Goal: Task Accomplishment & Management: Manage account settings

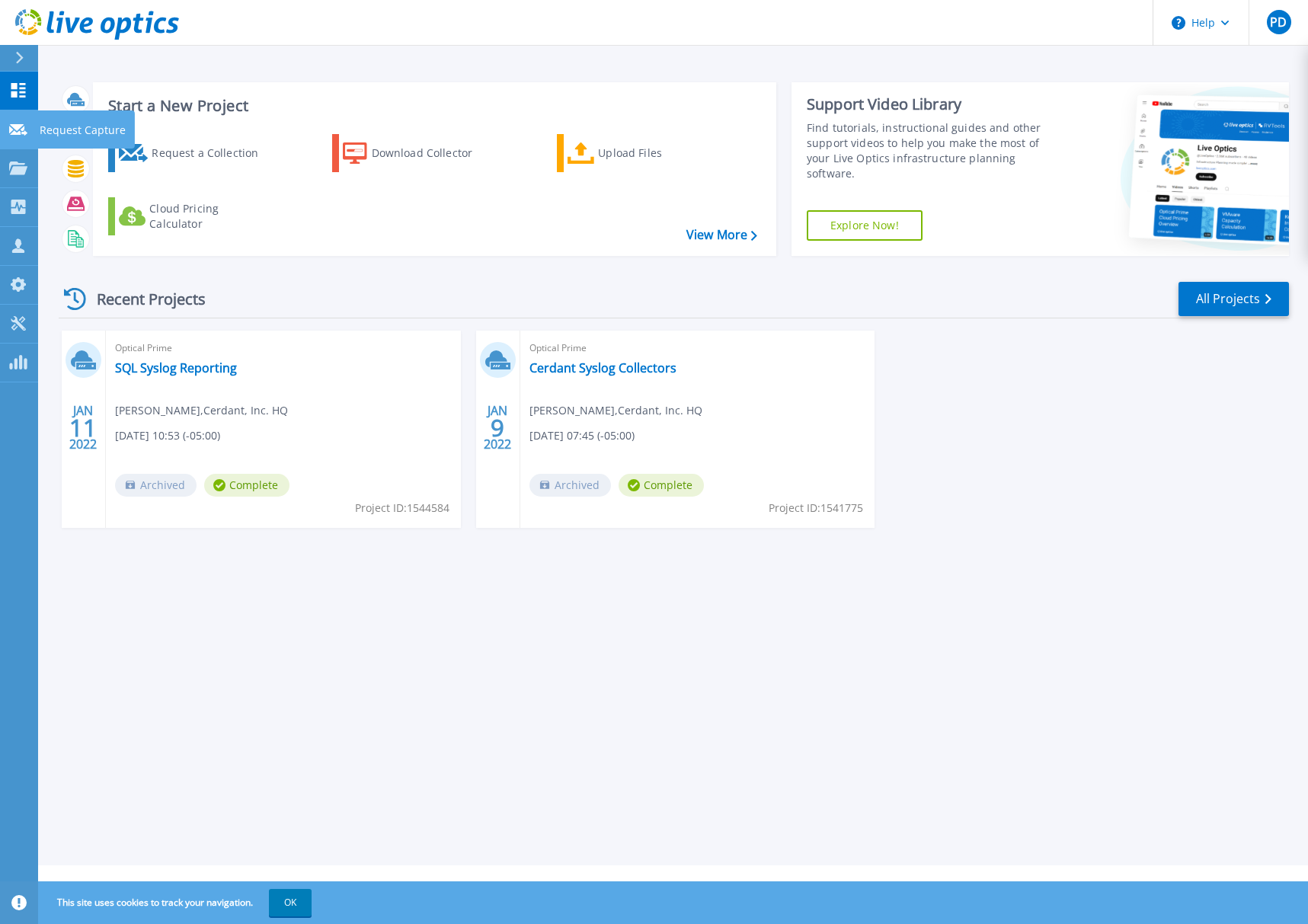
click at [21, 133] on icon at bounding box center [18, 130] width 19 height 12
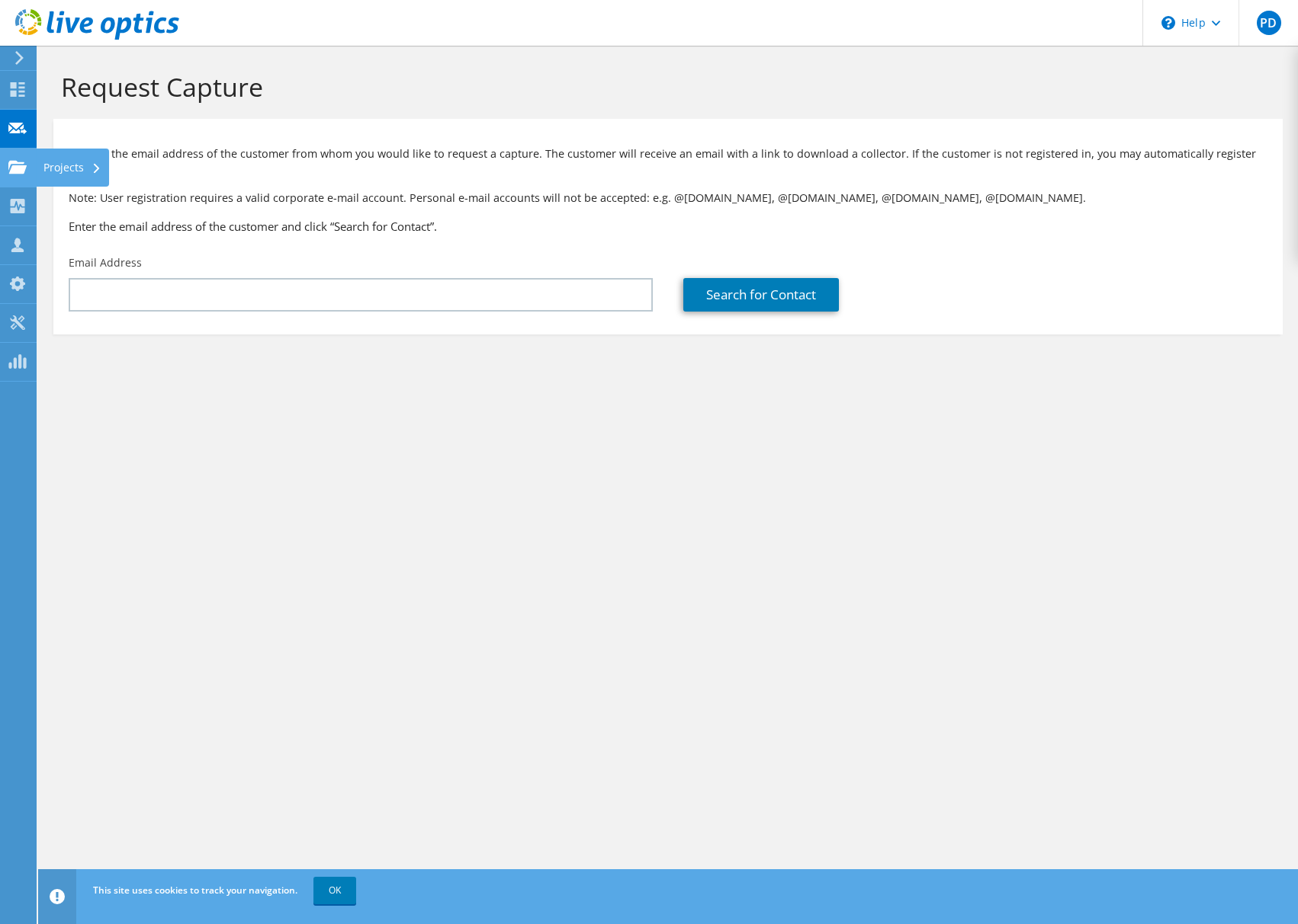
click at [13, 165] on icon at bounding box center [18, 167] width 19 height 15
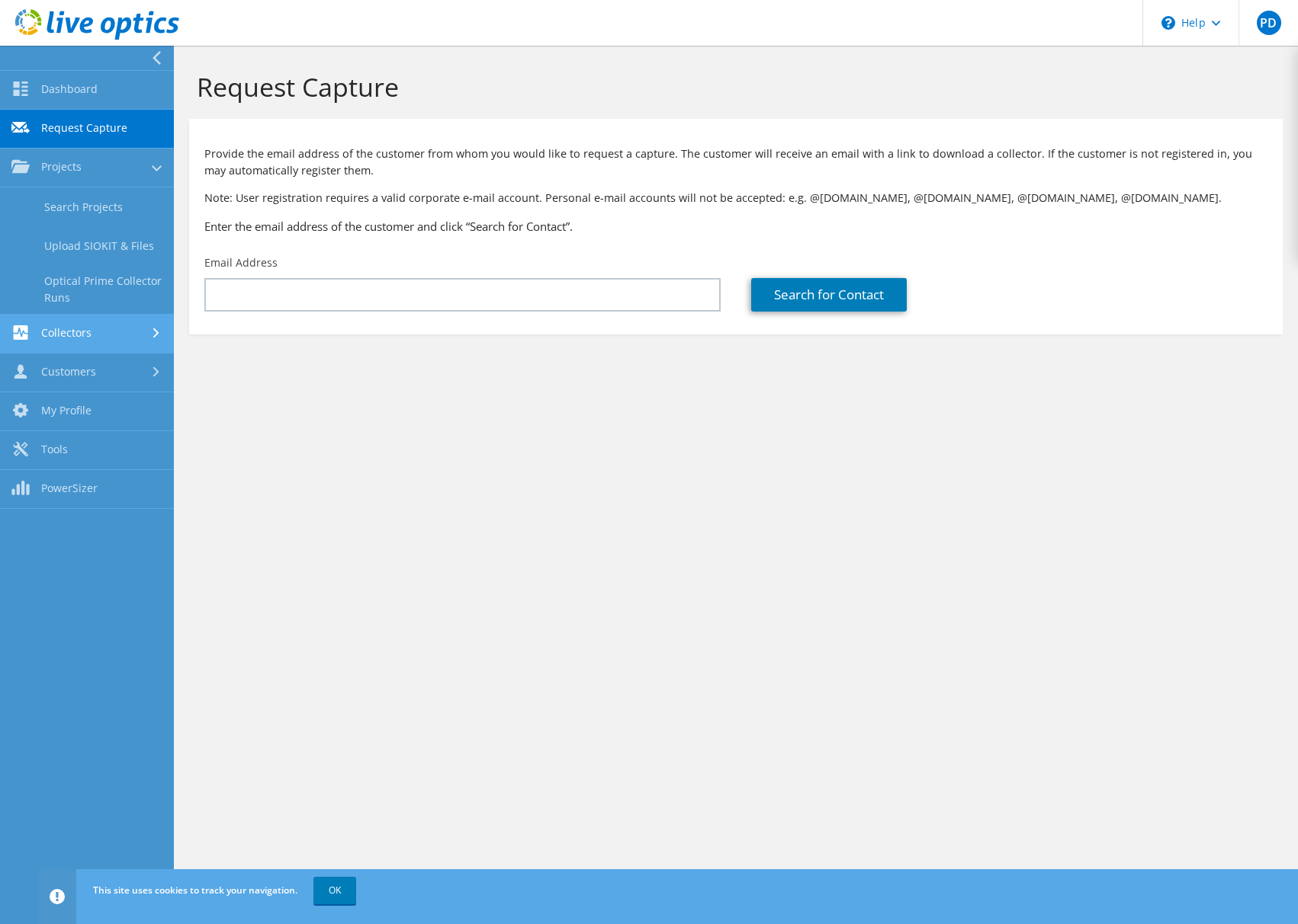
click at [82, 330] on link "Collectors" at bounding box center [87, 334] width 174 height 39
click at [66, 370] on link "Customers" at bounding box center [87, 373] width 174 height 39
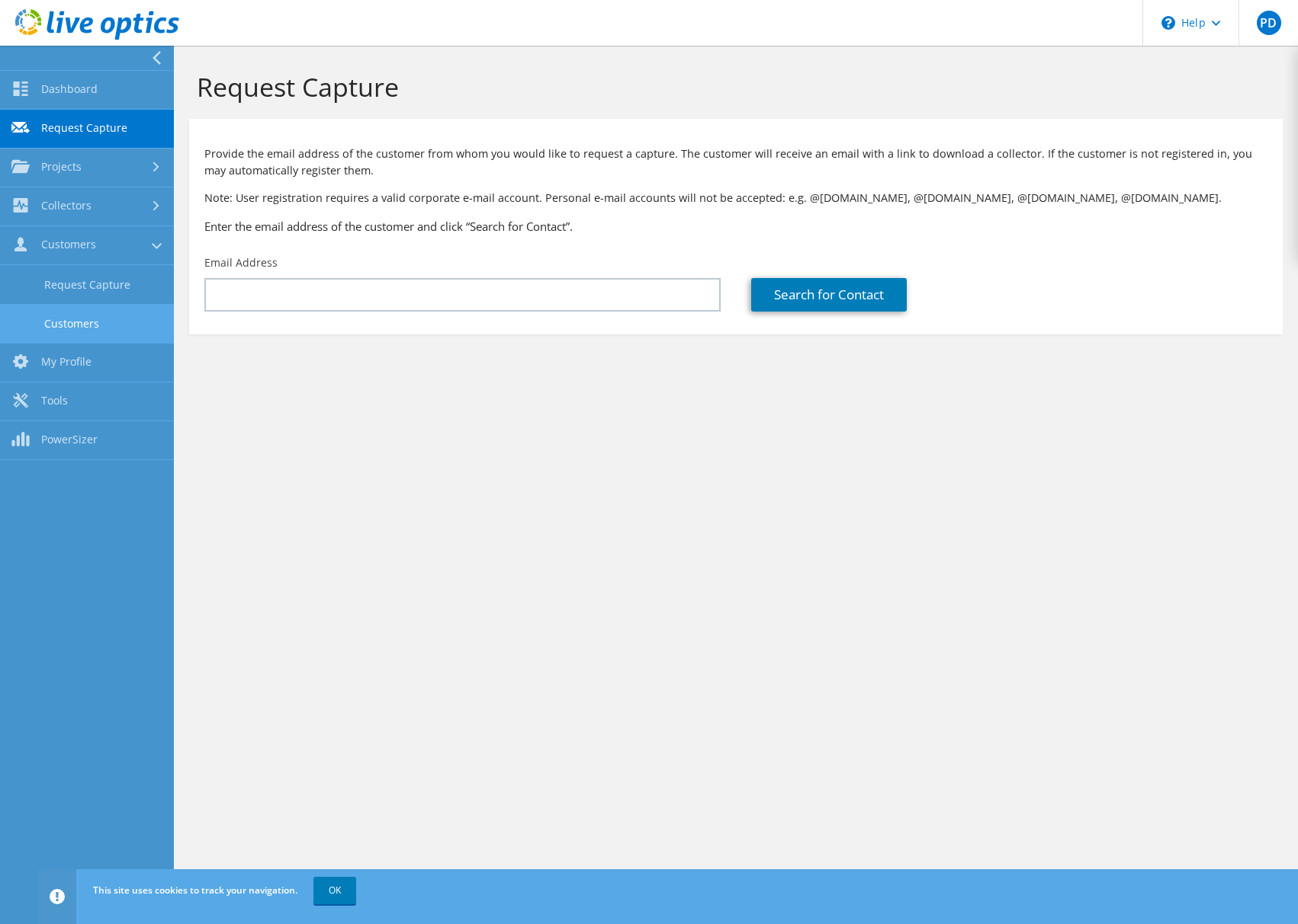
click at [64, 319] on link "Customers" at bounding box center [87, 324] width 174 height 39
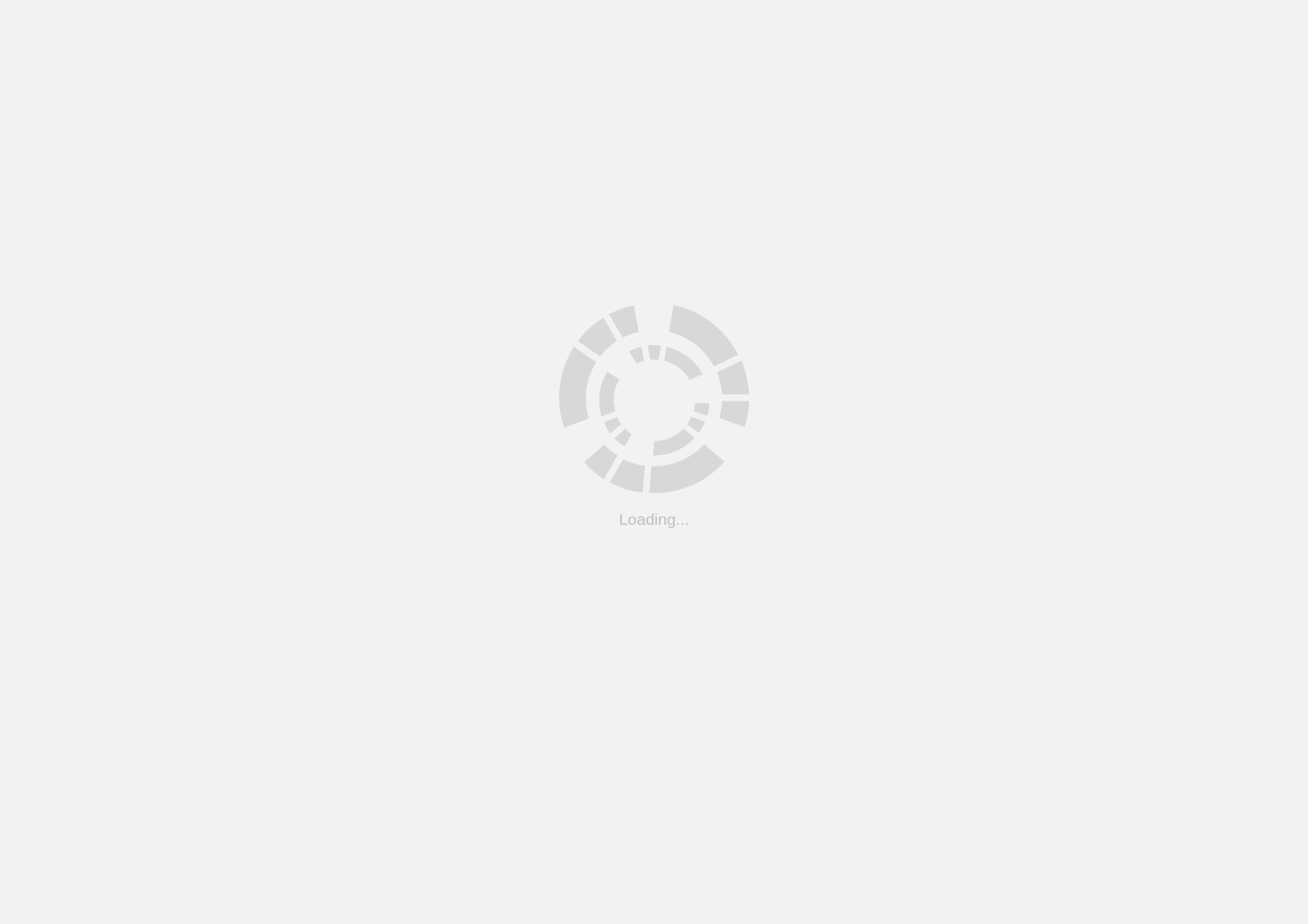
click at [56, 0] on html ".cls-1 { fill: #cecece; } .cls-1 { fill: #cecece; } Loading..." at bounding box center [654, 0] width 1308 height 0
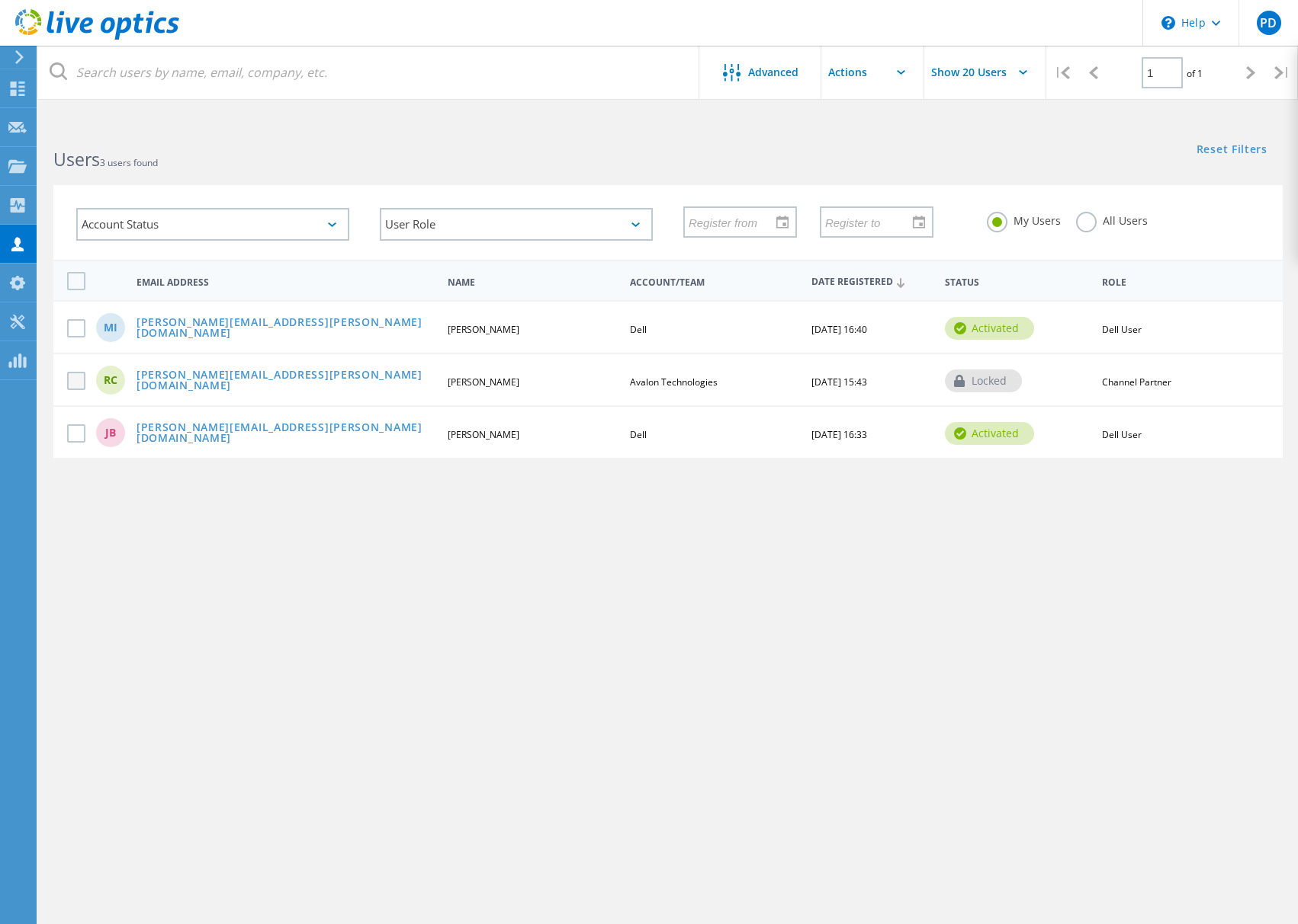
click at [68, 382] on label at bounding box center [79, 381] width 24 height 19
click at [0, 0] on input "checkbox" at bounding box center [0, 0] width 0 height 0
click at [855, 70] on input "text" at bounding box center [897, 72] width 152 height 54
click at [769, 68] on span "Advanced" at bounding box center [773, 72] width 51 height 11
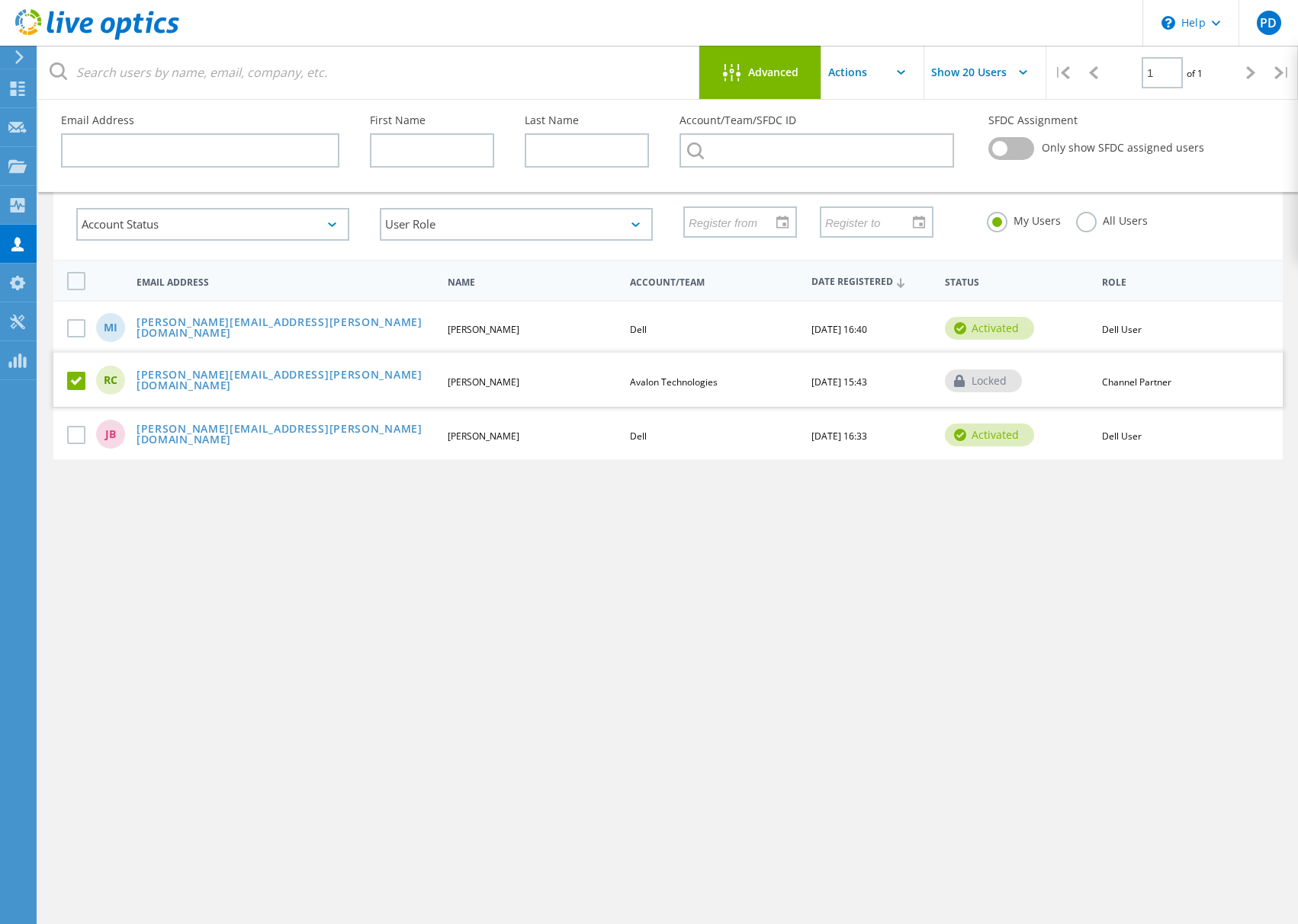
click at [439, 636] on div "Advanced Pull down to refresh... Release to refresh... Refreshing... No data to…" at bounding box center [668, 530] width 1260 height 810
click at [68, 329] on label at bounding box center [79, 328] width 24 height 19
click at [0, 0] on input "checkbox" at bounding box center [0, 0] width 0 height 0
click at [72, 436] on label at bounding box center [79, 437] width 24 height 19
click at [0, 0] on input "checkbox" at bounding box center [0, 0] width 0 height 0
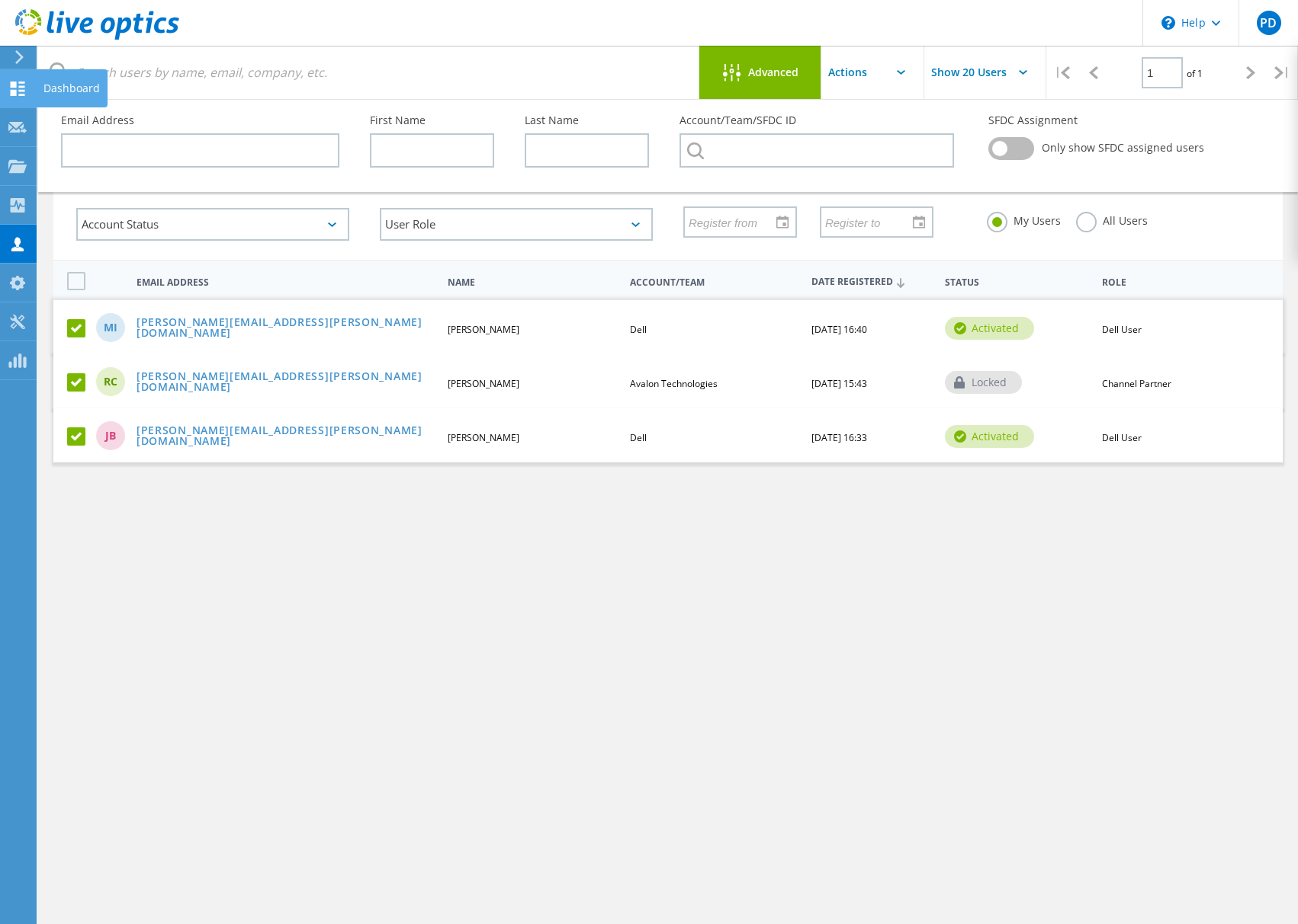
click at [52, 85] on div "Dashboard" at bounding box center [72, 88] width 57 height 11
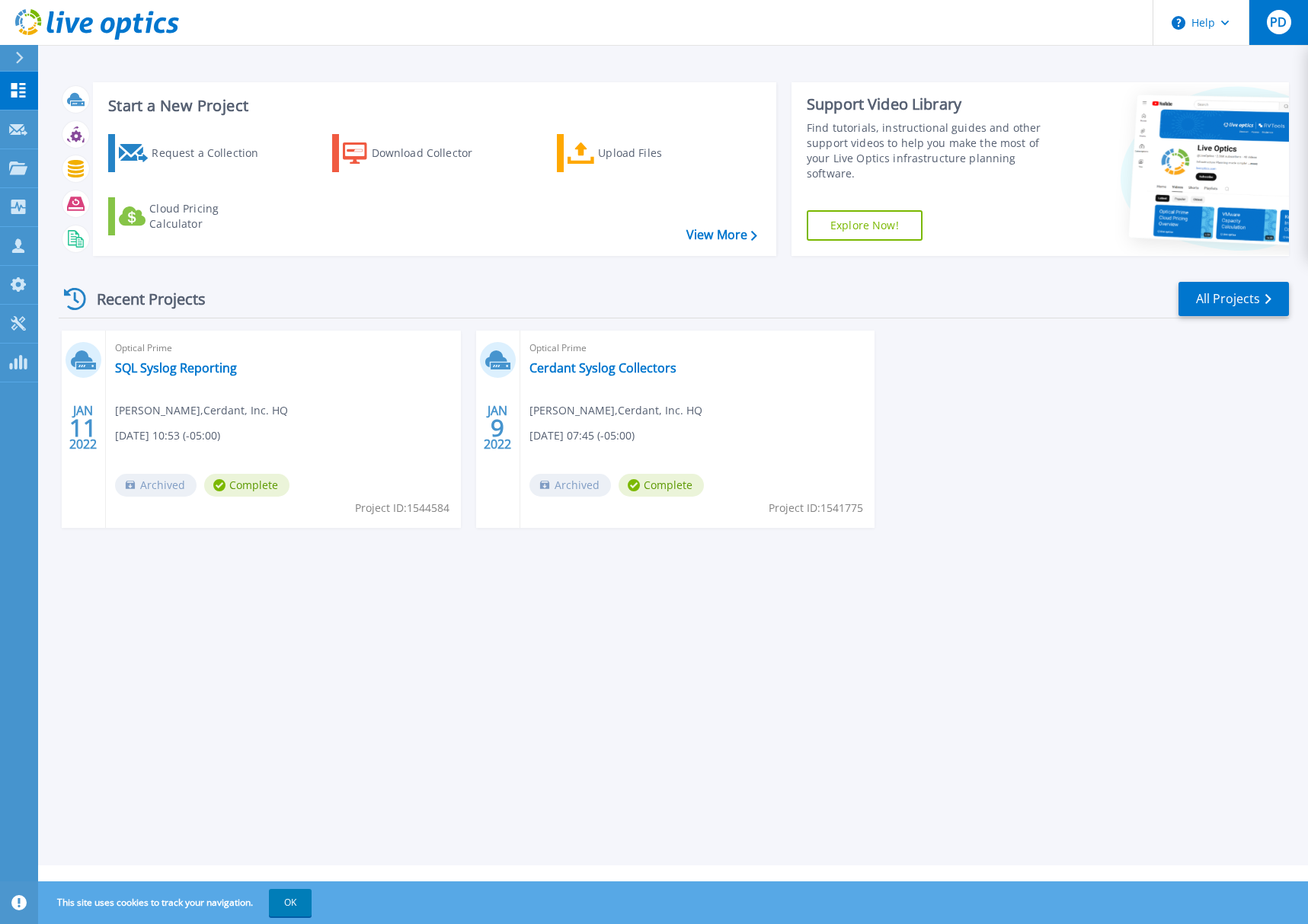
click at [1287, 24] on span "PD" at bounding box center [1278, 21] width 17 height 13
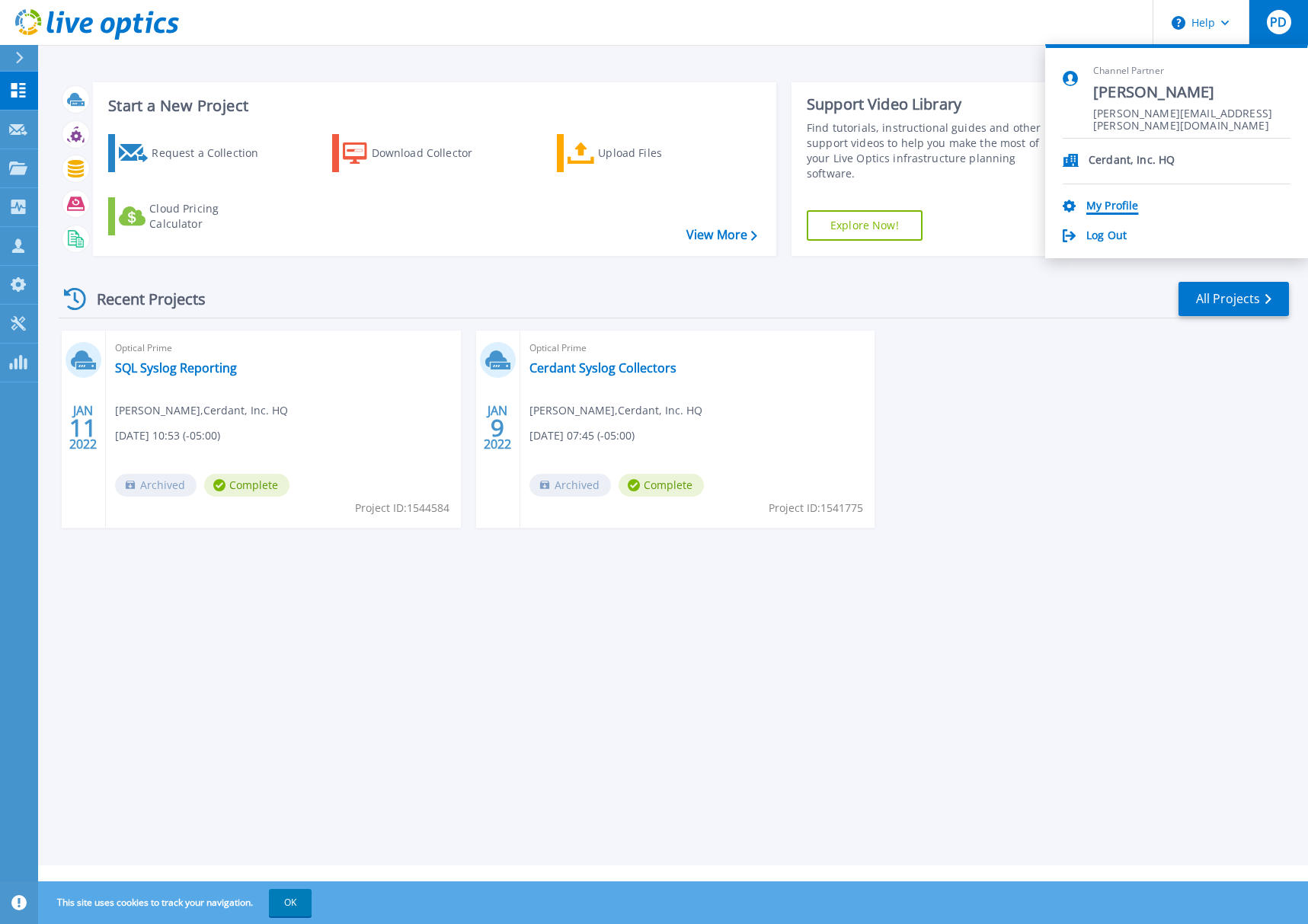
click at [1105, 208] on link "My Profile" at bounding box center [1112, 207] width 52 height 15
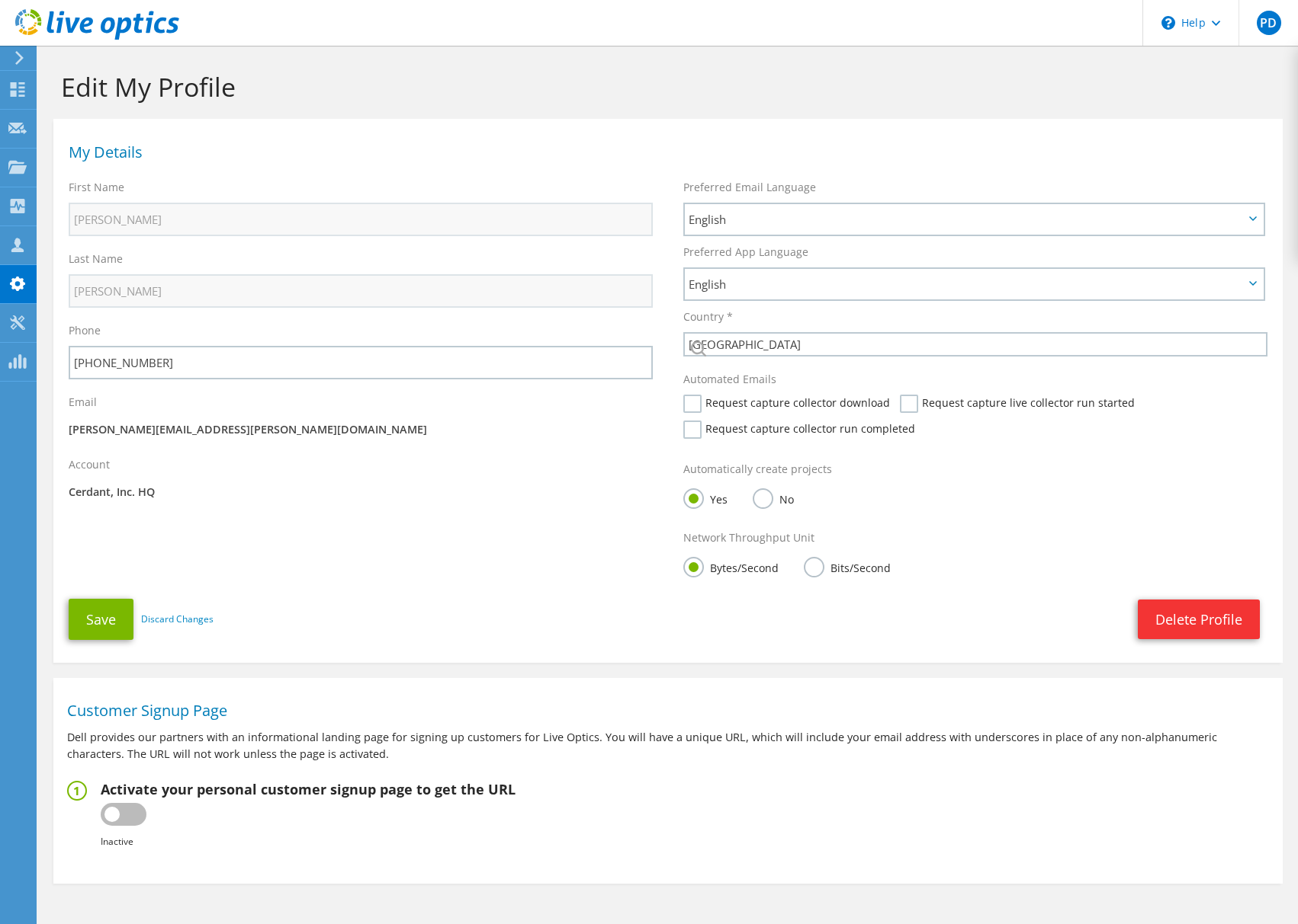
select select "224"
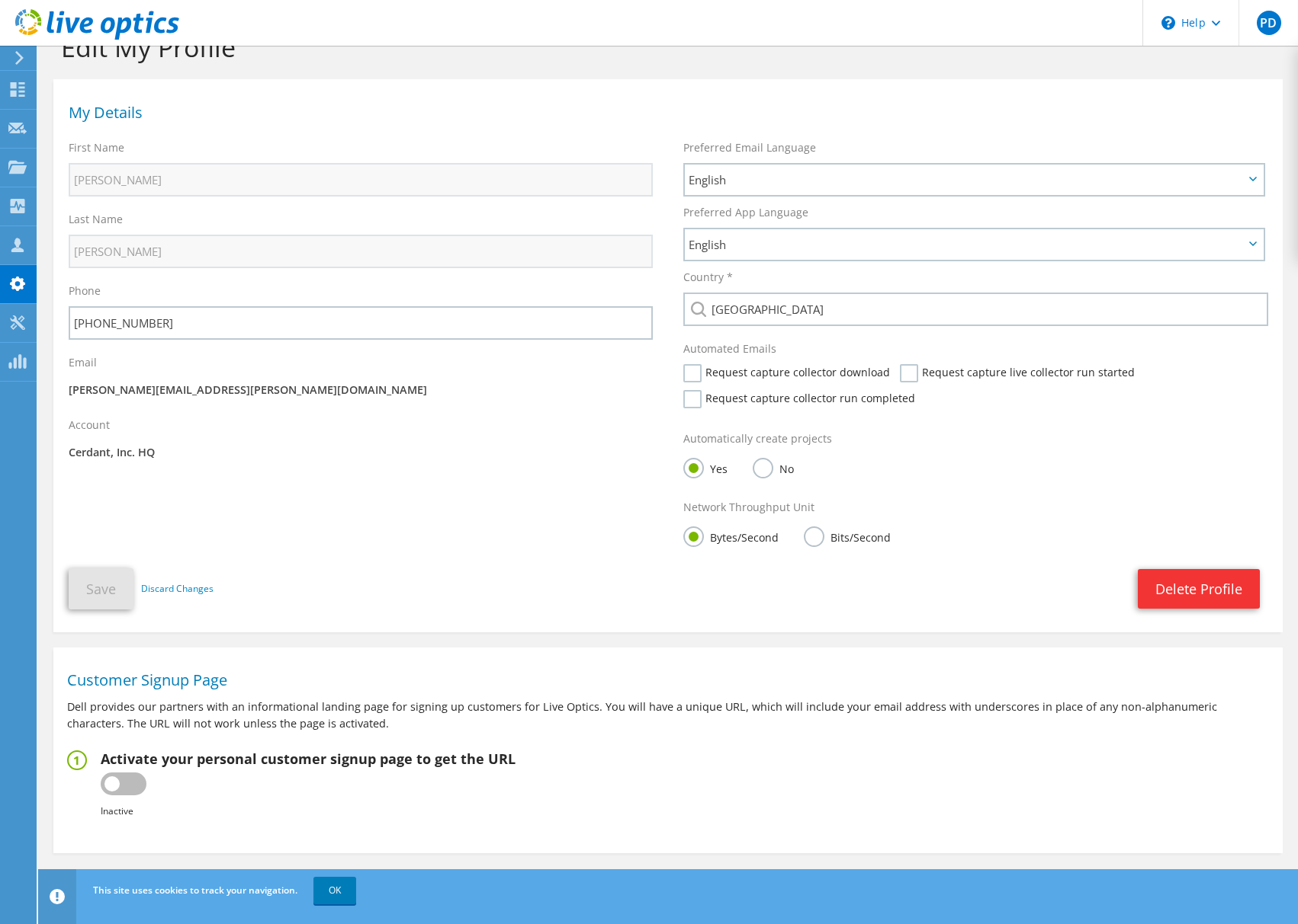
scroll to position [60, 0]
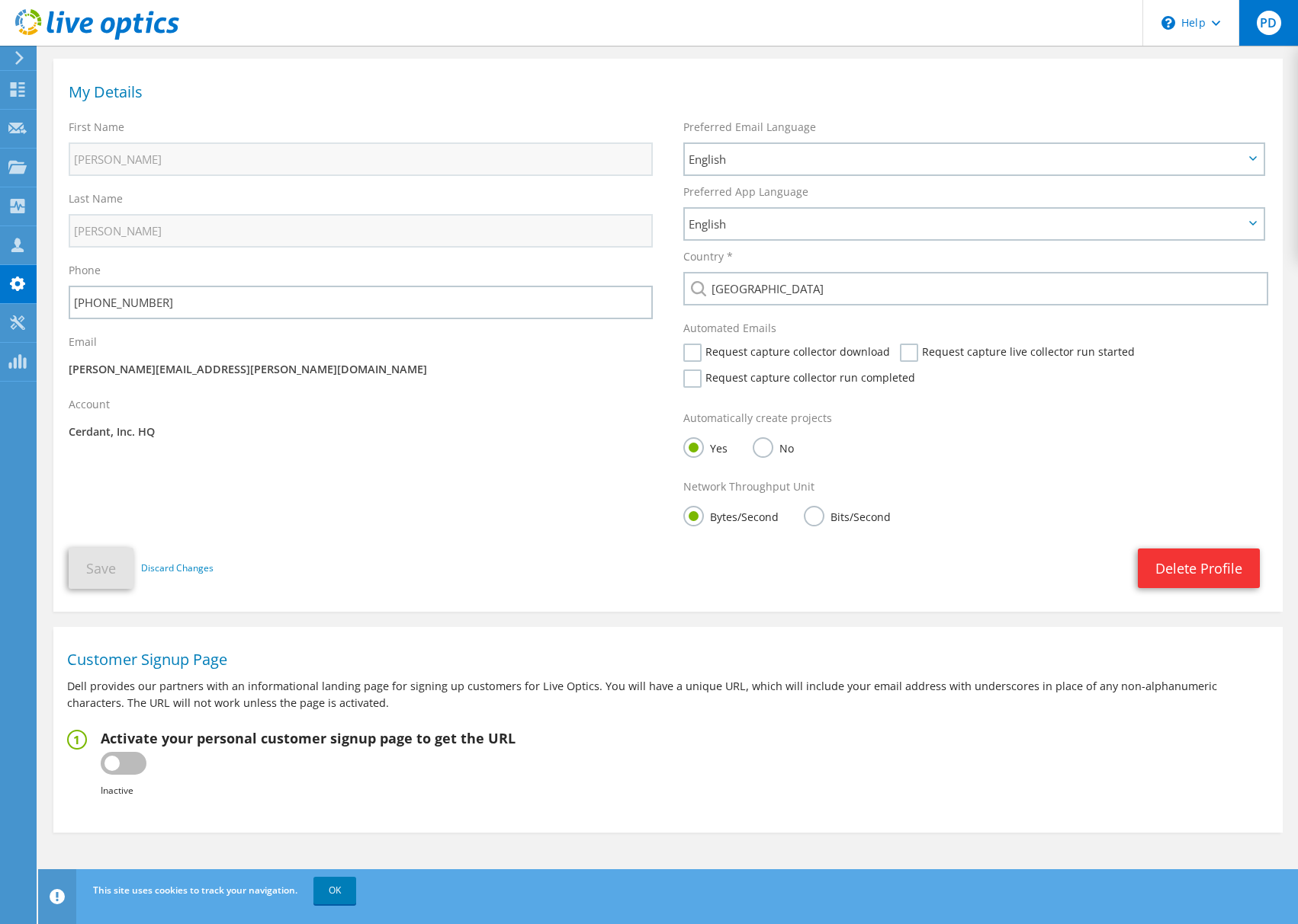
click at [1281, 19] on div "PD" at bounding box center [1268, 22] width 59 height 46
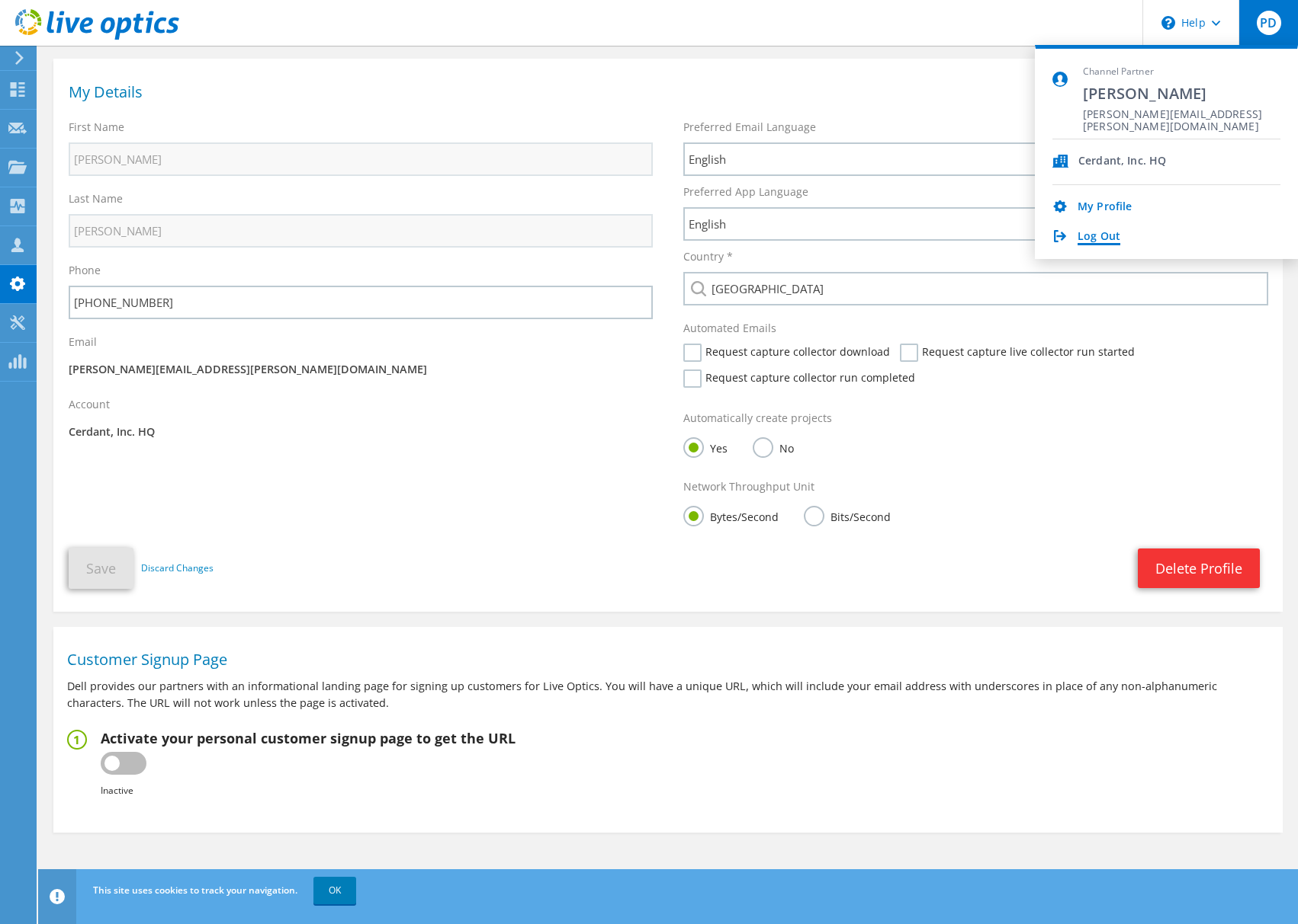
click at [1102, 240] on link "Log Out" at bounding box center [1099, 237] width 43 height 15
